Goal: Check status: Check status

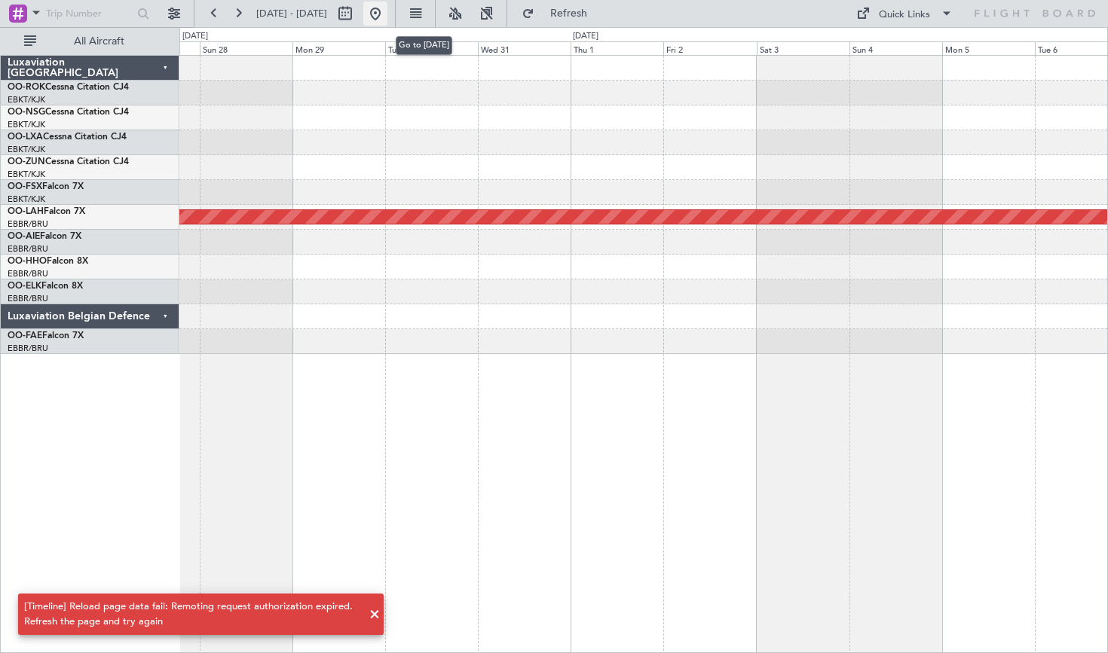
click at [387, 19] on button at bounding box center [375, 14] width 24 height 24
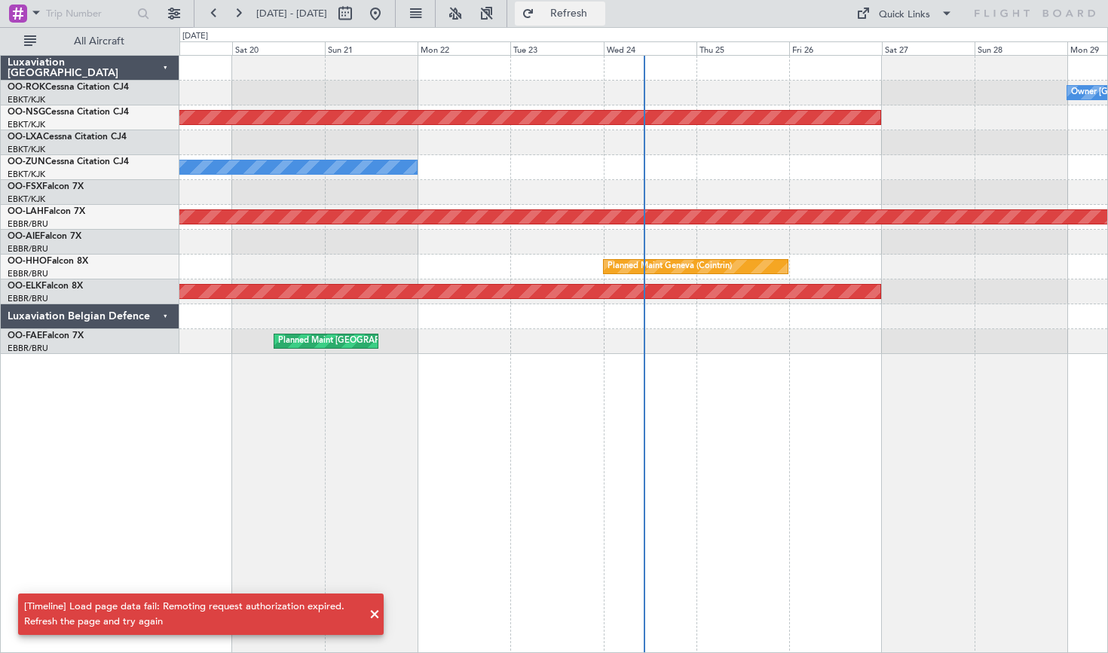
click at [586, 15] on span "Refresh" at bounding box center [568, 13] width 63 height 11
click at [571, 12] on button "Refresh" at bounding box center [560, 14] width 90 height 24
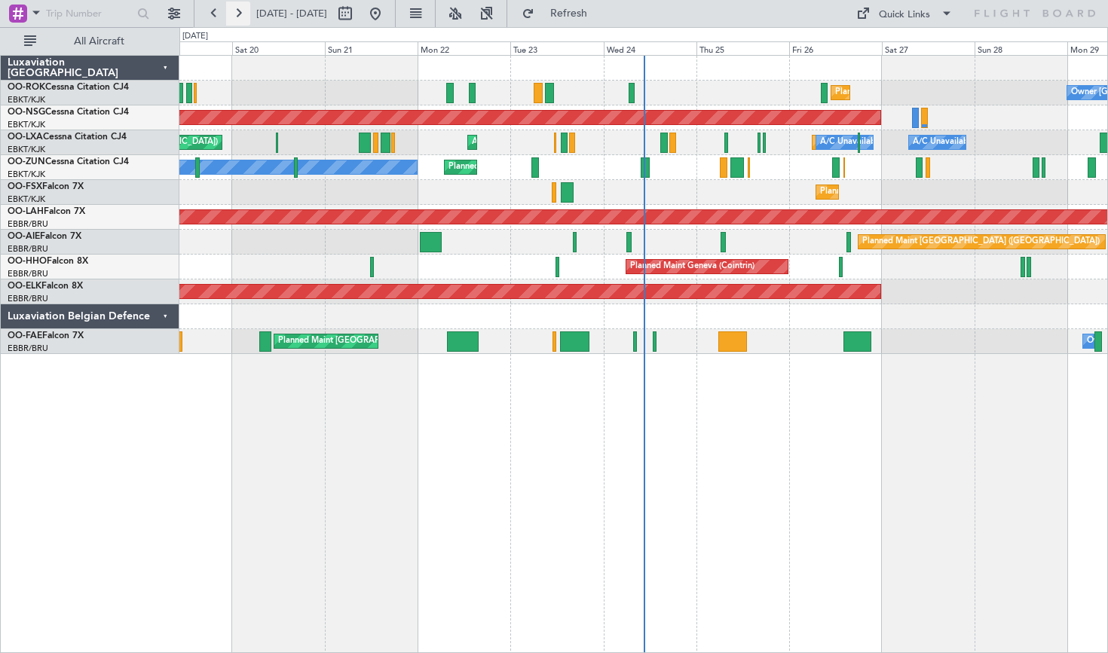
click at [241, 19] on button at bounding box center [238, 14] width 24 height 24
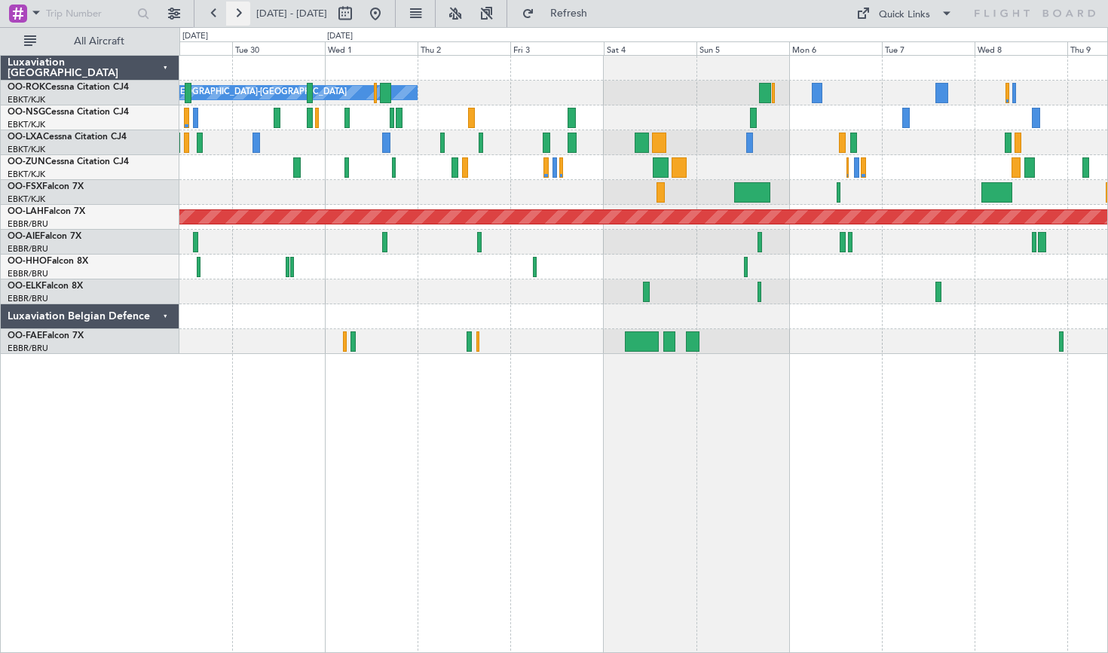
click at [244, 11] on button at bounding box center [238, 14] width 24 height 24
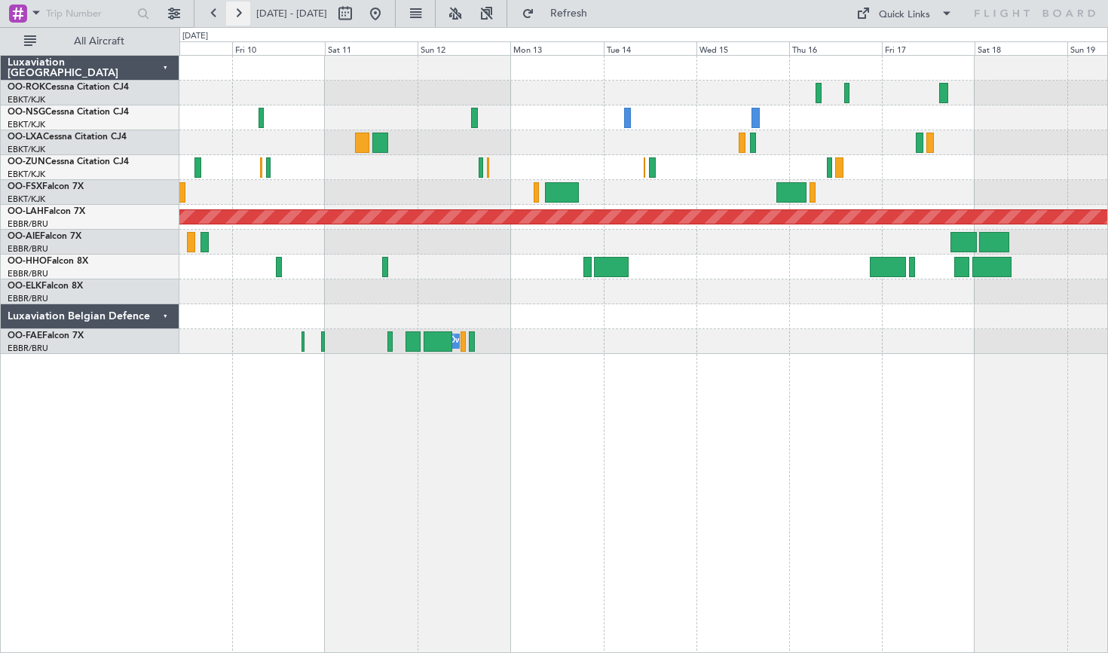
click at [235, 9] on button at bounding box center [238, 14] width 24 height 24
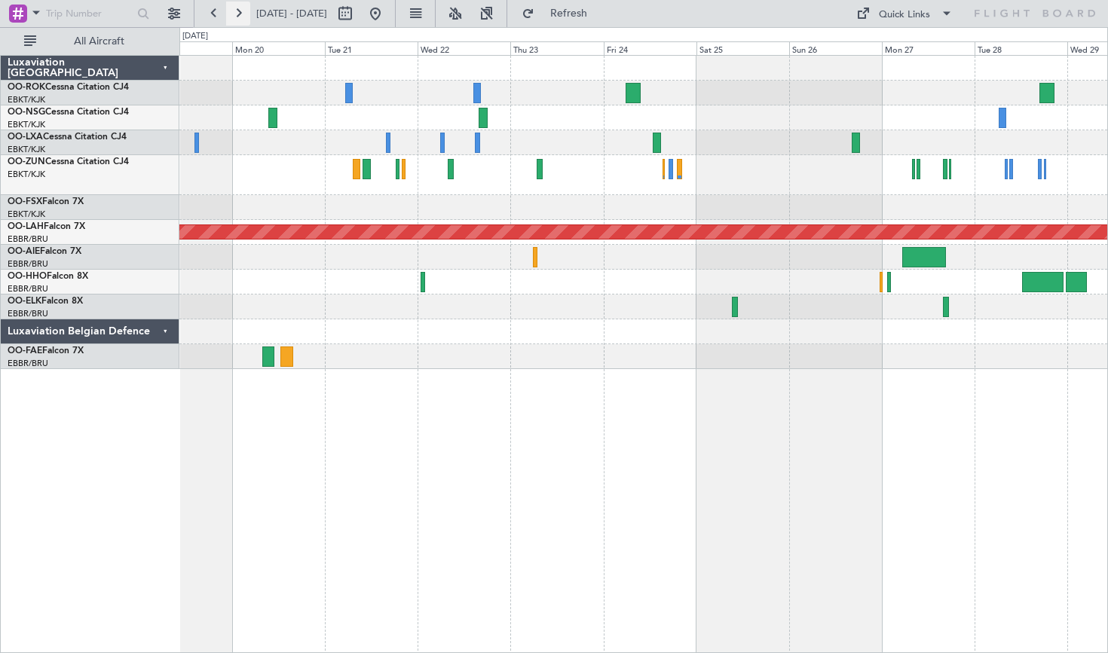
click at [235, 9] on button at bounding box center [238, 14] width 24 height 24
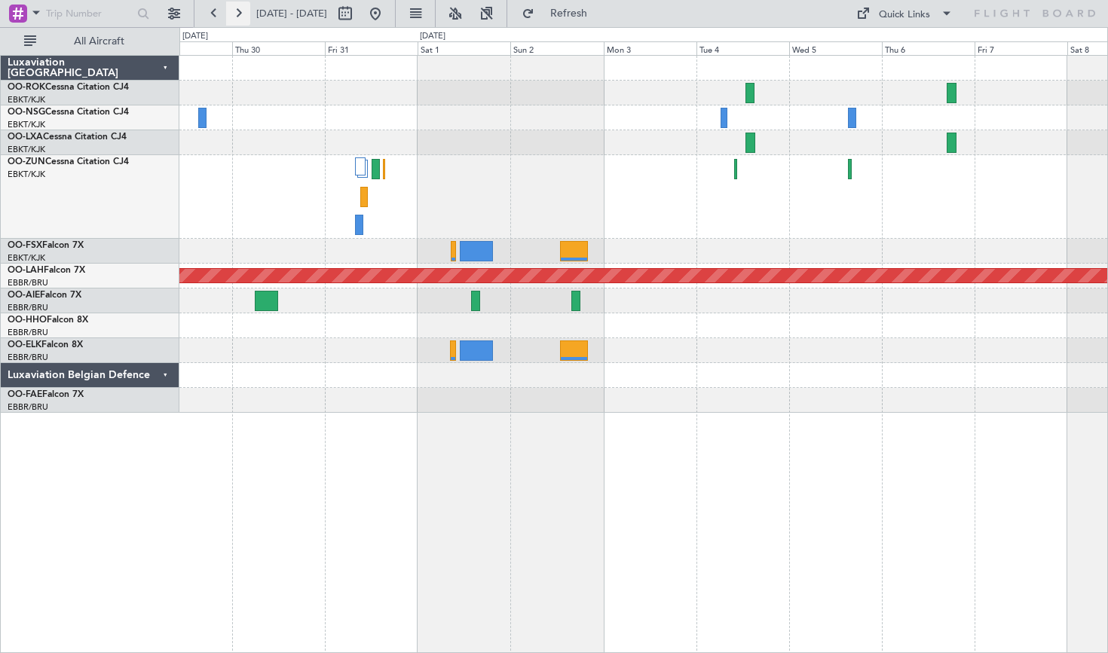
click at [242, 16] on button at bounding box center [238, 14] width 24 height 24
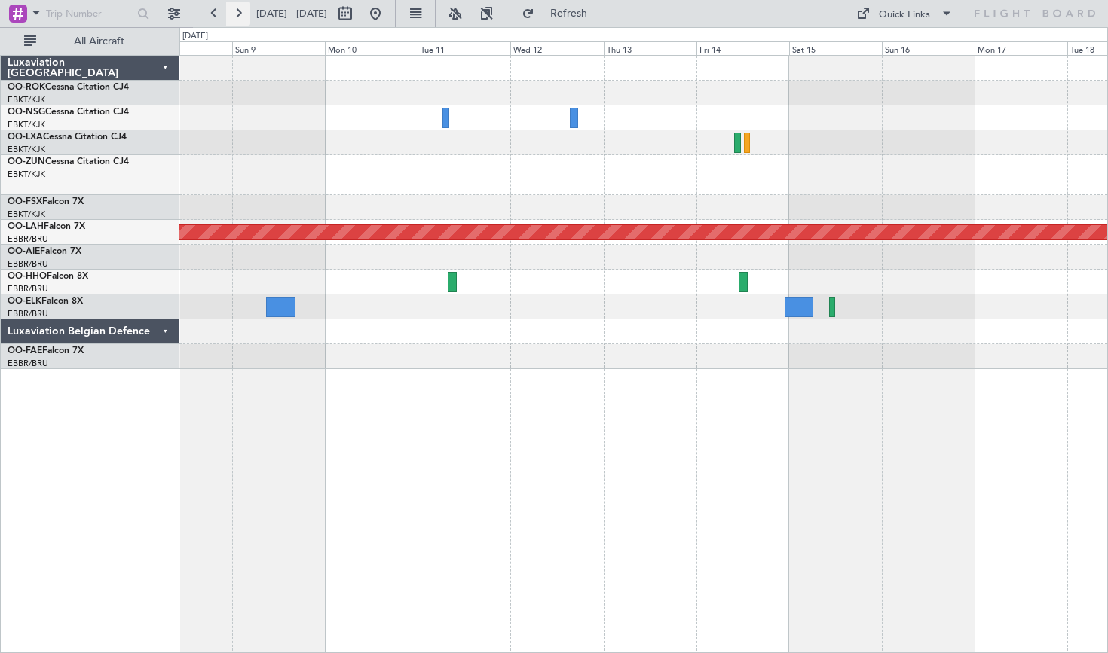
click at [242, 16] on button at bounding box center [238, 14] width 24 height 24
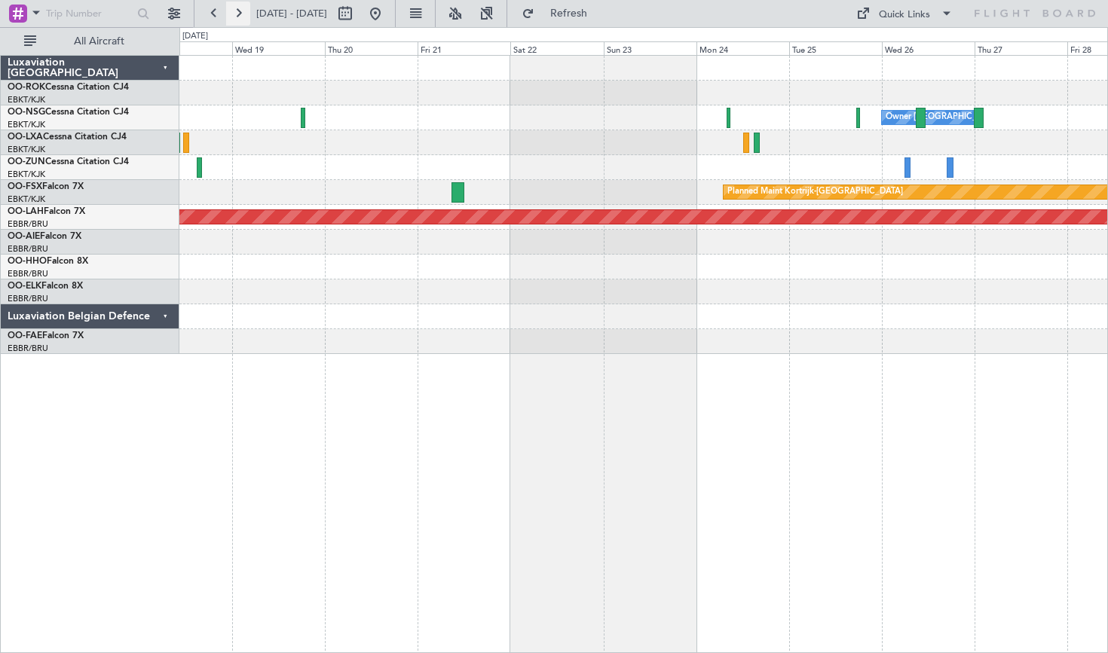
click at [238, 12] on button at bounding box center [238, 14] width 24 height 24
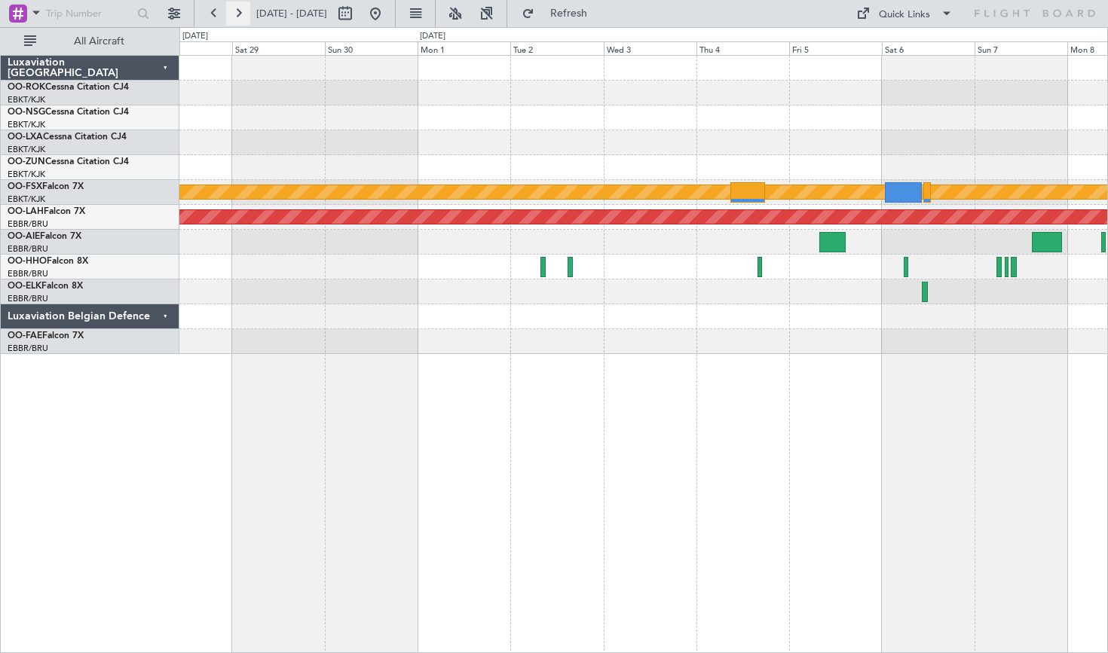
click at [228, 14] on button at bounding box center [238, 14] width 24 height 24
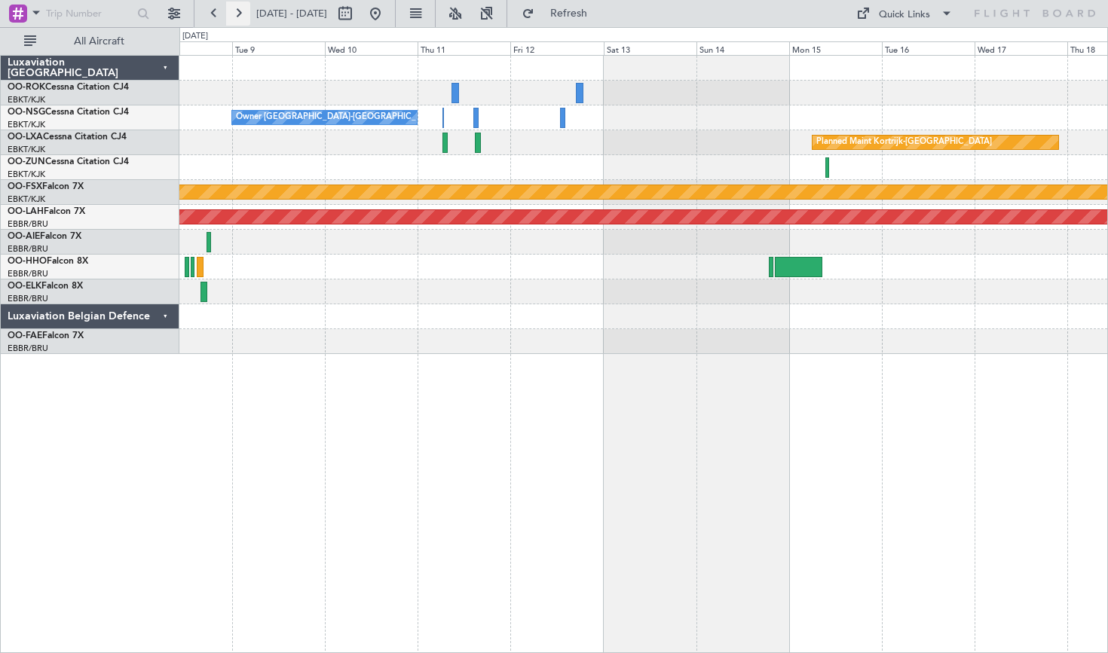
click at [228, 14] on button at bounding box center [238, 14] width 24 height 24
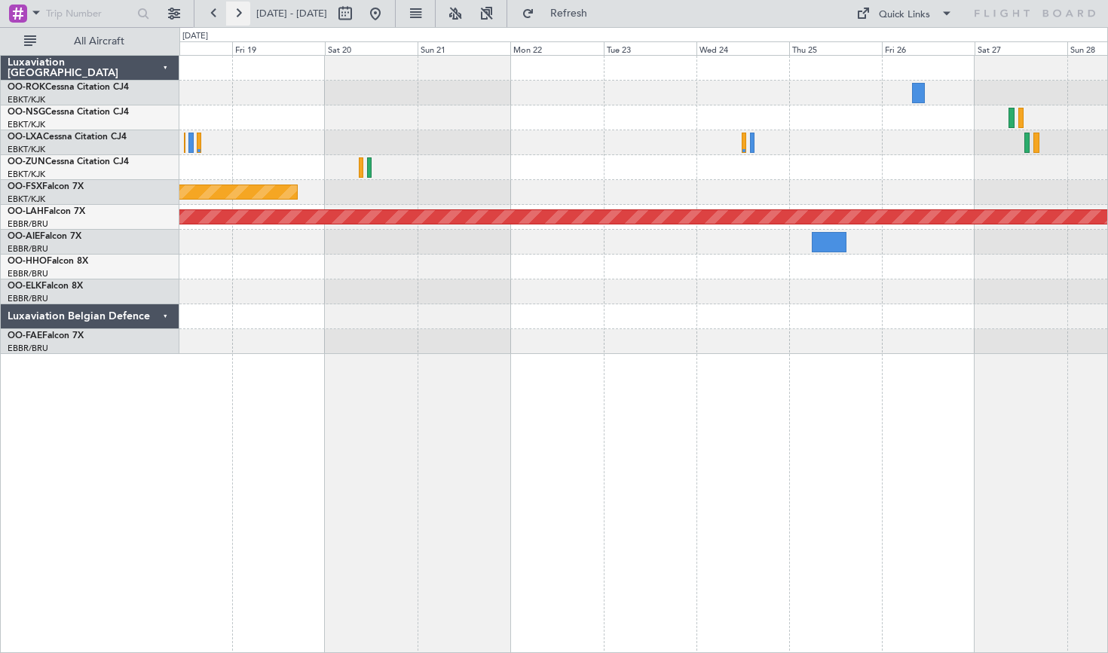
click at [228, 14] on button at bounding box center [238, 14] width 24 height 24
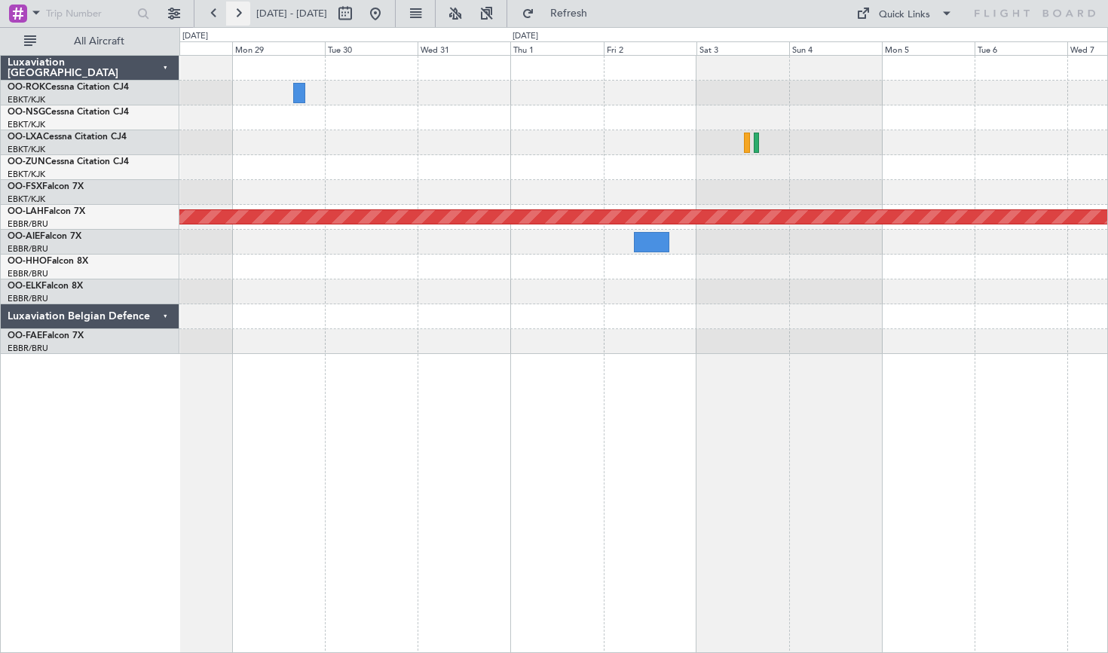
click at [228, 14] on button at bounding box center [238, 14] width 24 height 24
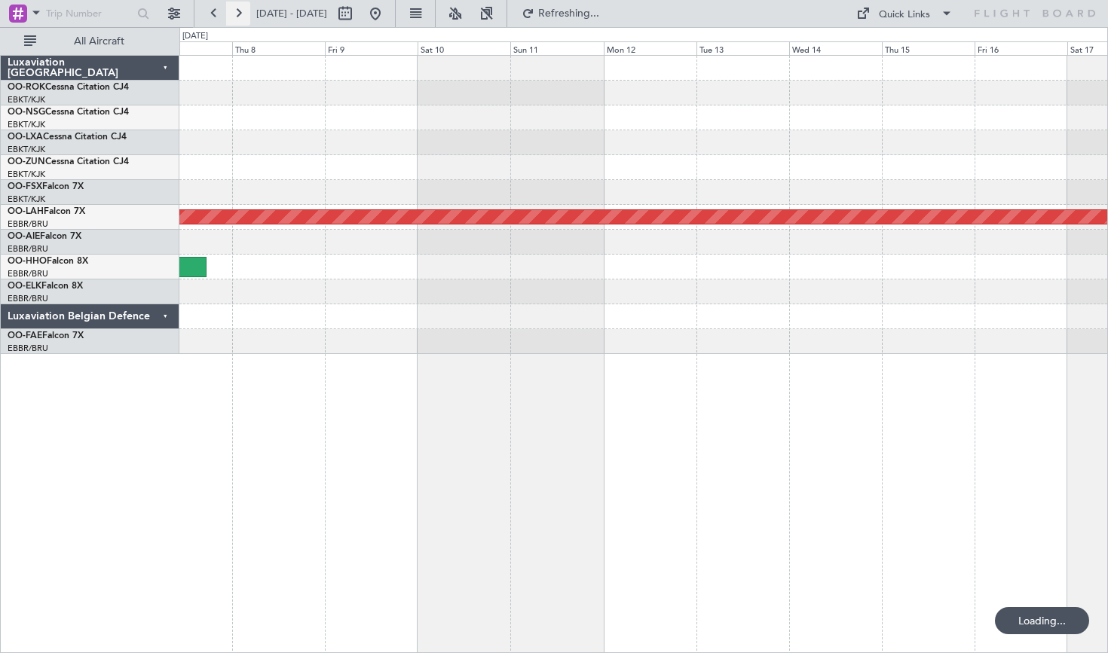
click at [228, 14] on button at bounding box center [238, 14] width 24 height 24
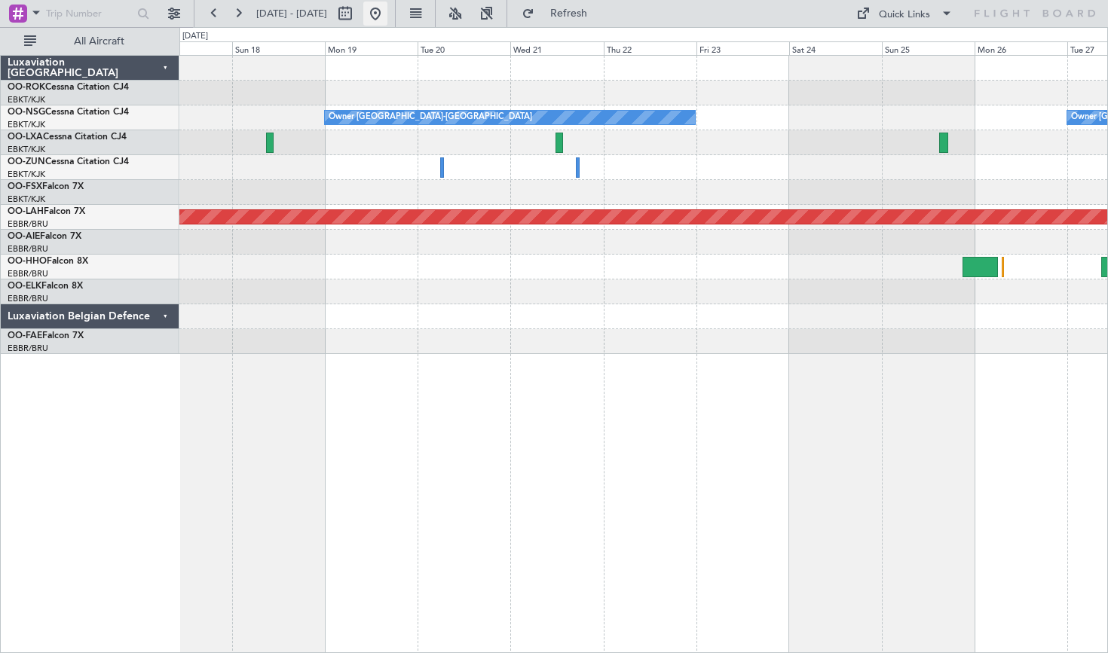
click at [387, 8] on button at bounding box center [375, 14] width 24 height 24
